Goal: Task Accomplishment & Management: Complete application form

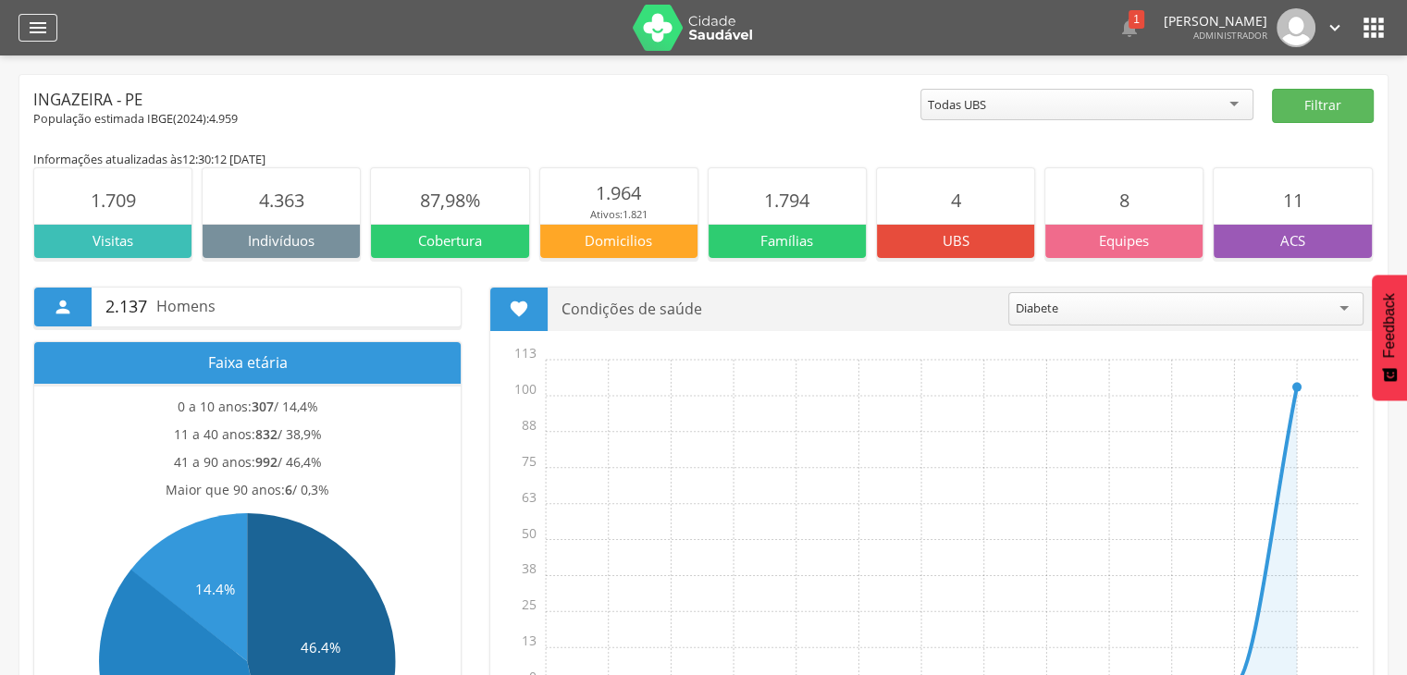
click at [22, 31] on div "" at bounding box center [37, 28] width 39 height 28
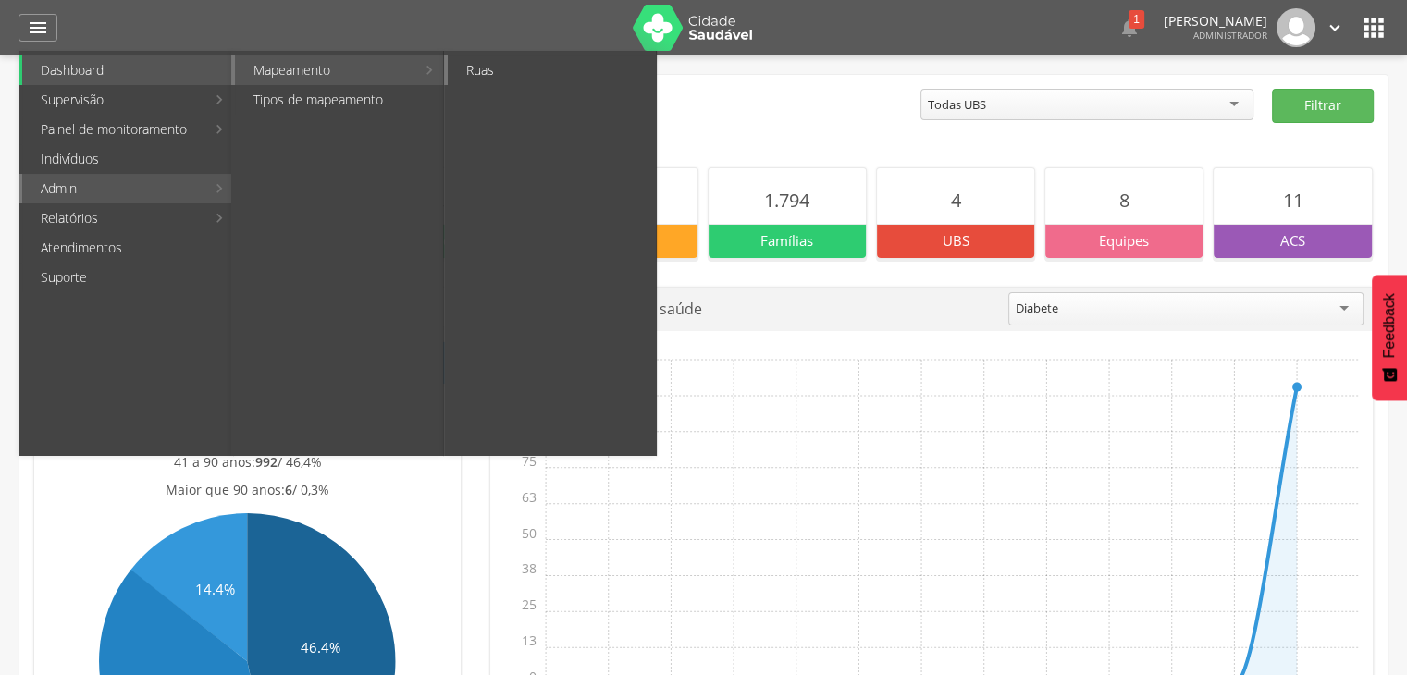
click at [509, 68] on link "Ruas" at bounding box center [552, 70] width 208 height 30
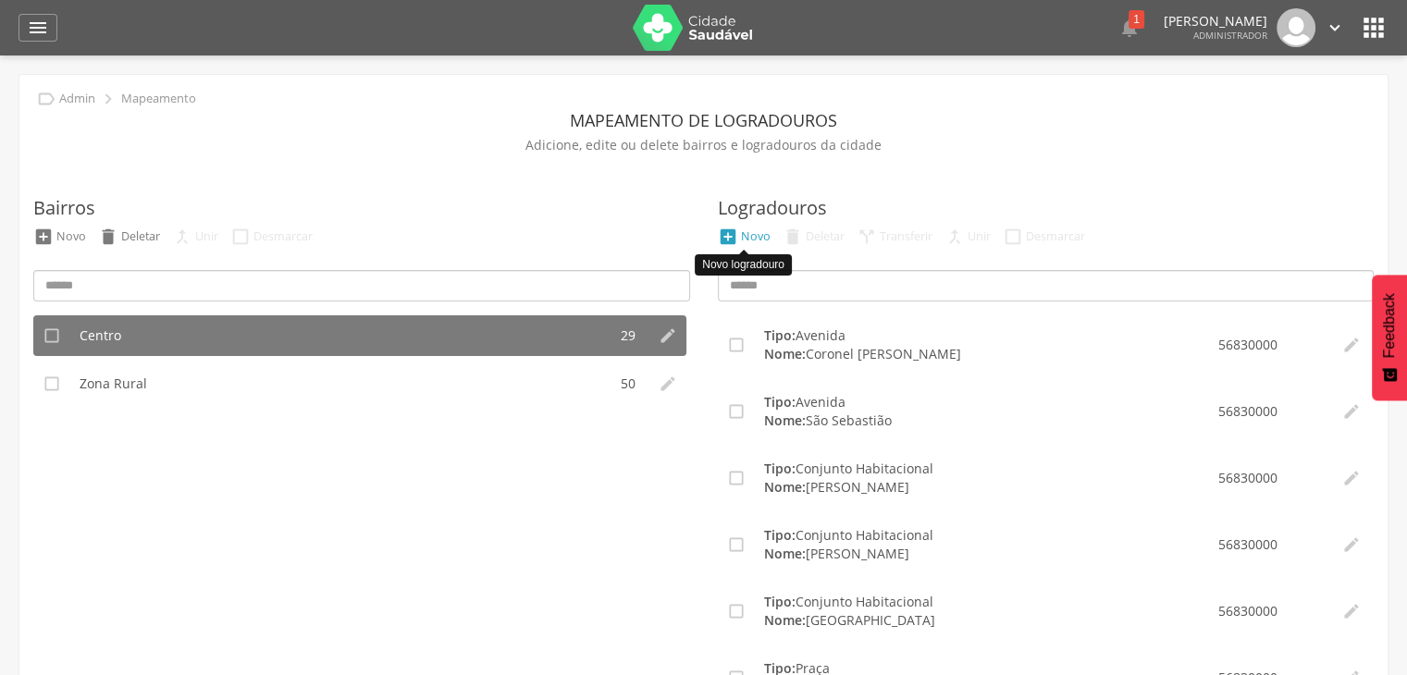
click at [739, 227] on li " Novo" at bounding box center [744, 237] width 62 height 20
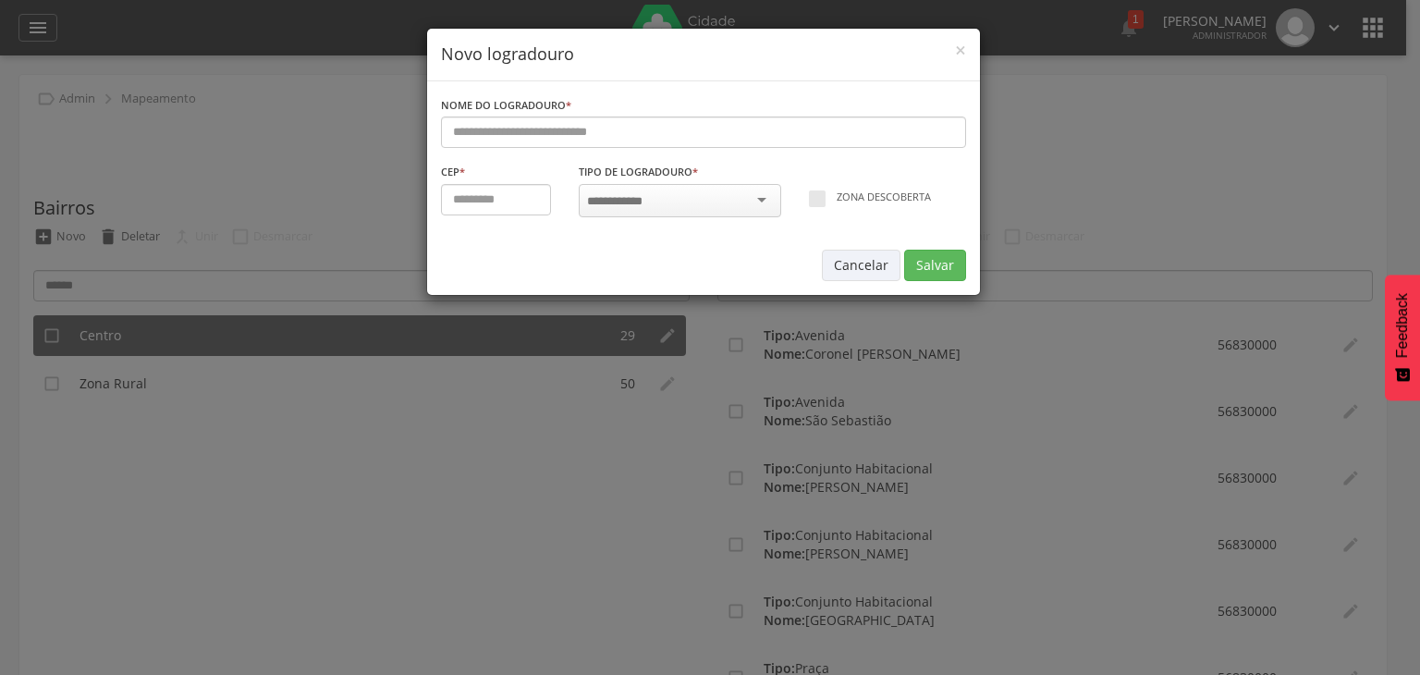
click at [633, 194] on input "select-one" at bounding box center [620, 201] width 67 height 17
type input "*"
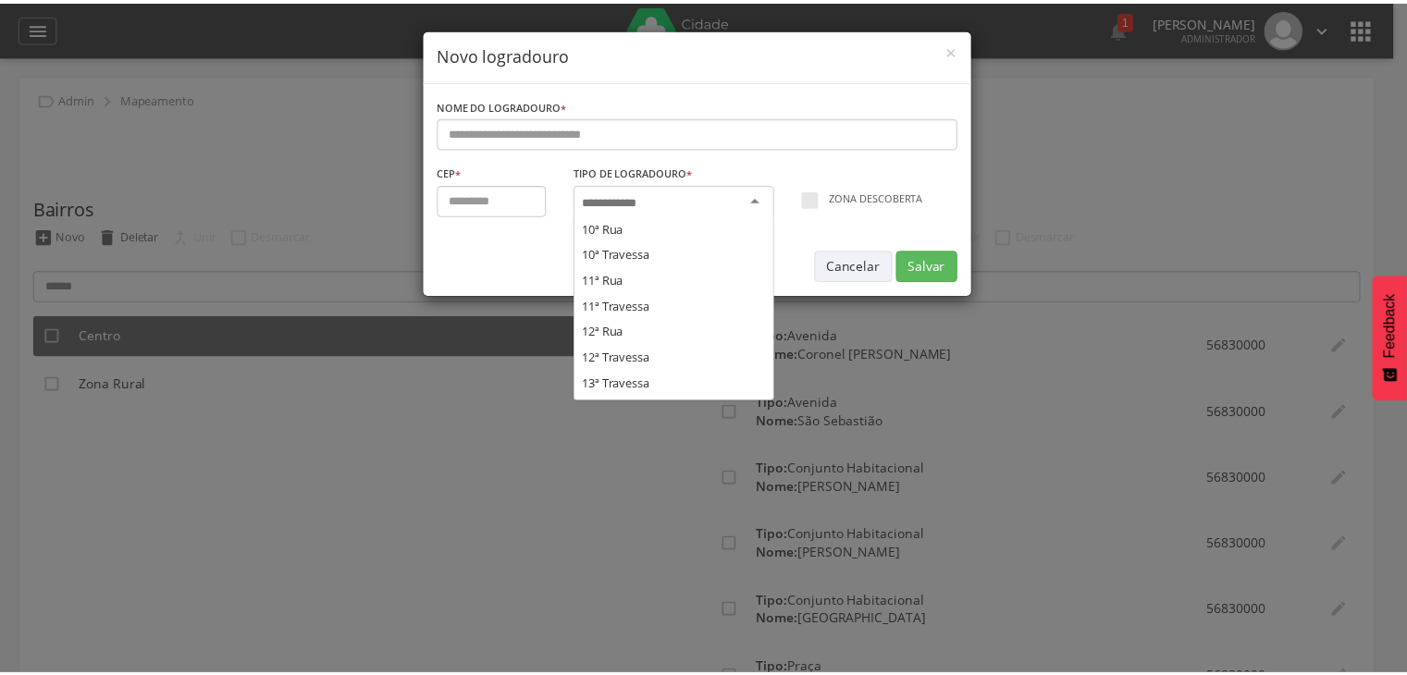
scroll to position [5201, 0]
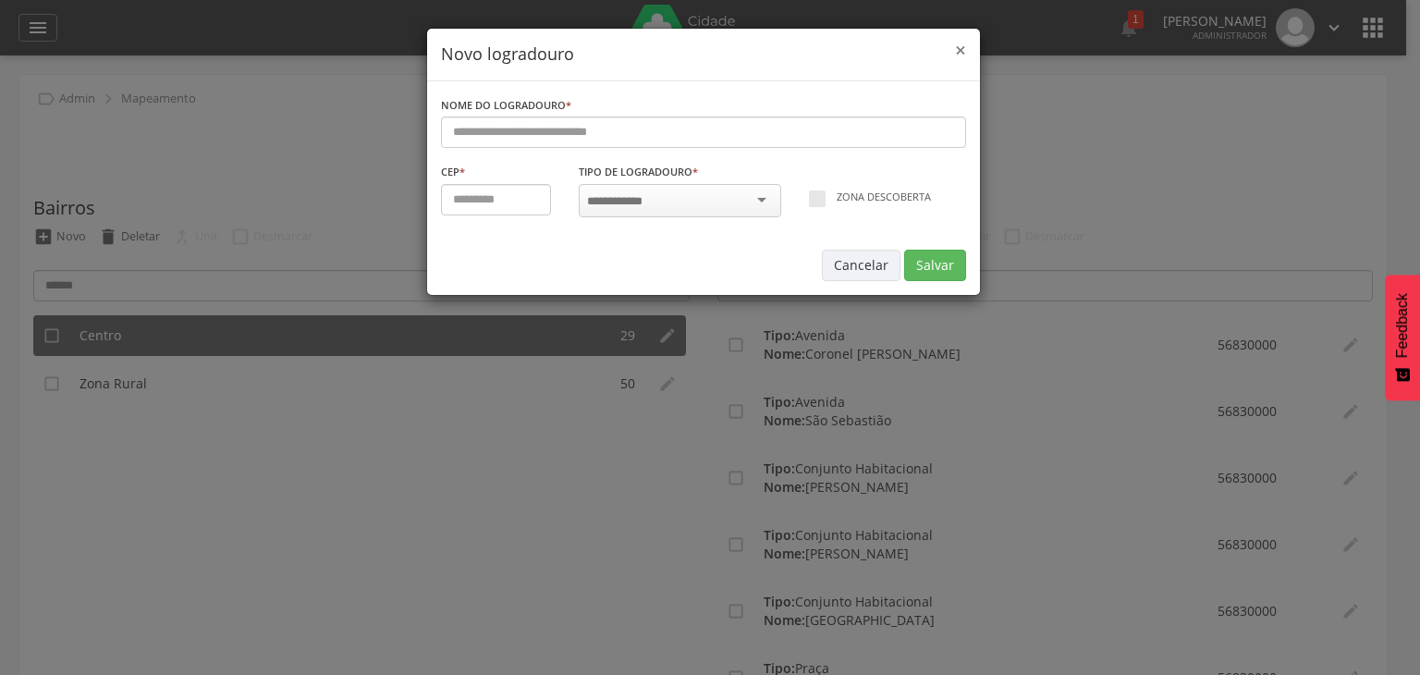
click at [966, 46] on div "× Novo logradouro" at bounding box center [703, 55] width 553 height 53
click at [955, 58] on span "×" at bounding box center [960, 50] width 11 height 26
